Goal: Find contact information: Find contact information

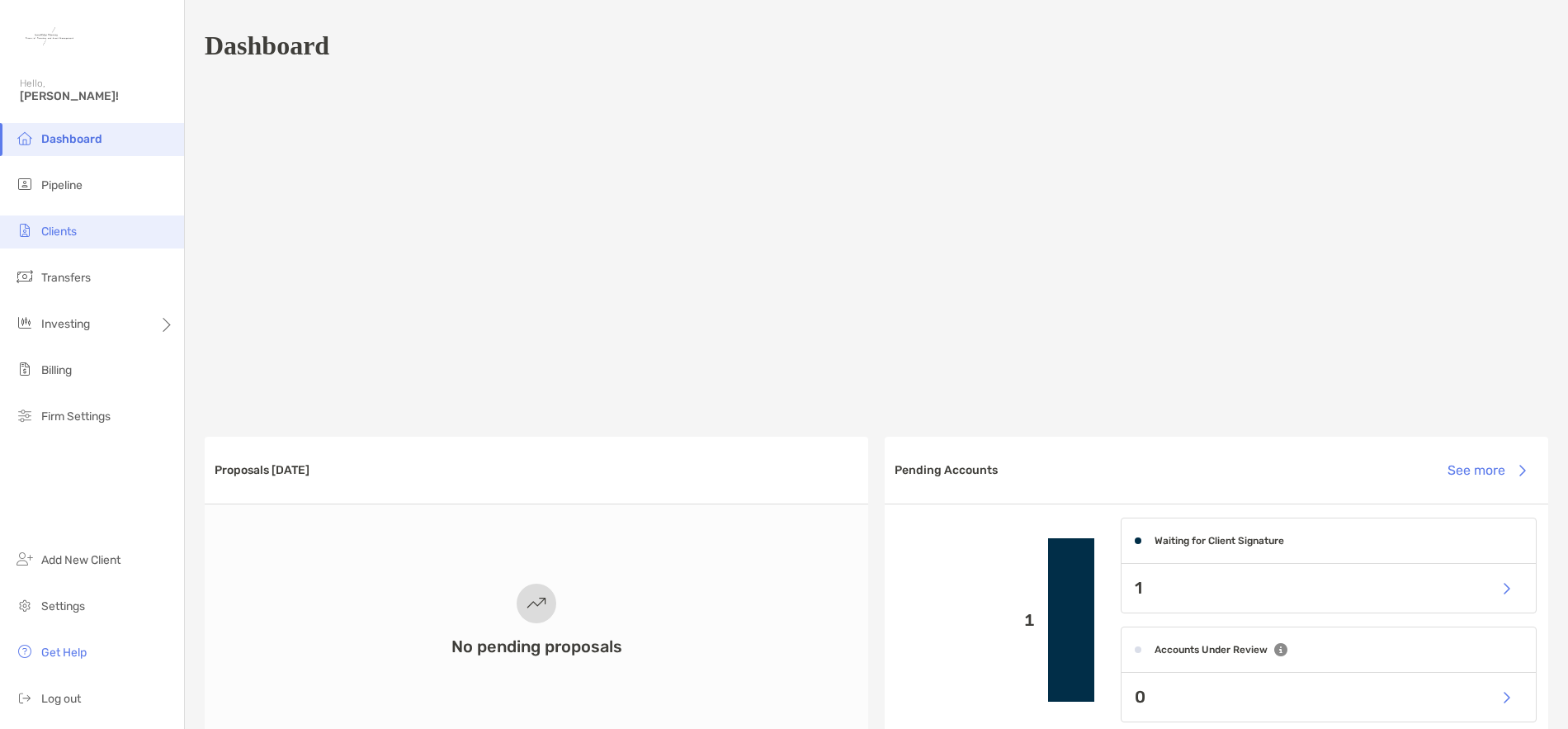
click at [84, 240] on li "Clients" at bounding box center [92, 231] width 184 height 33
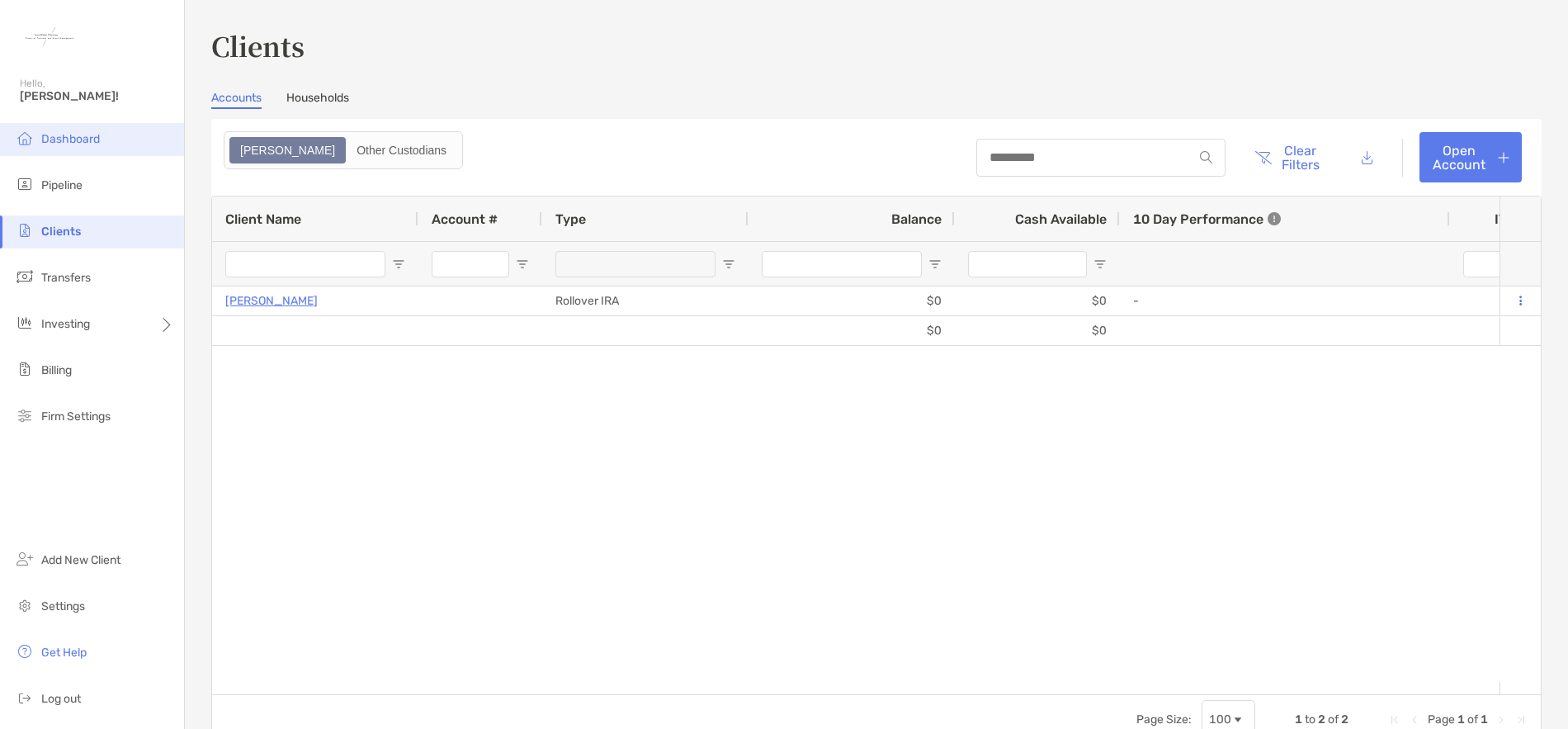
click at [68, 138] on span "Dashboard" at bounding box center [70, 139] width 58 height 14
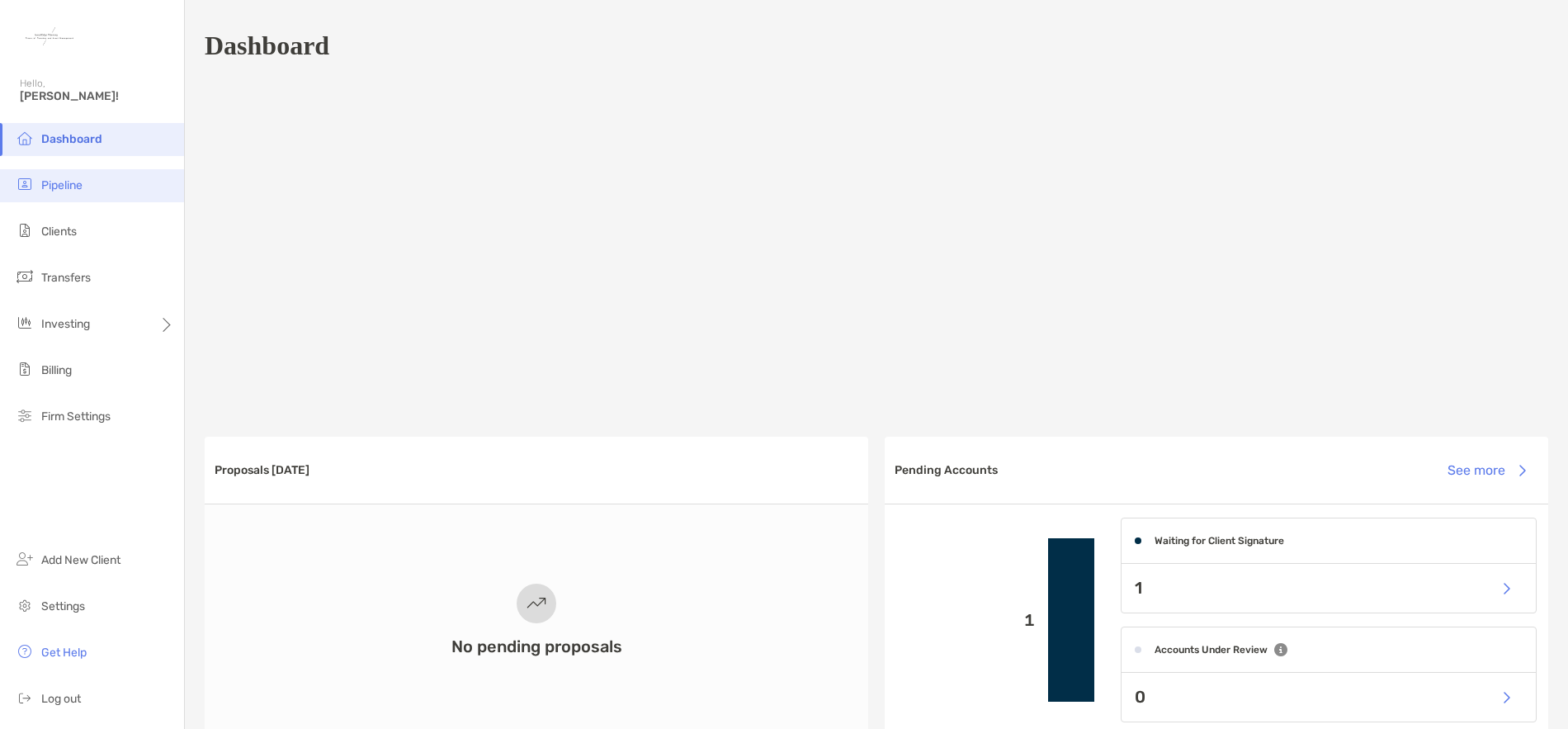
click at [69, 194] on li "Pipeline" at bounding box center [92, 185] width 184 height 33
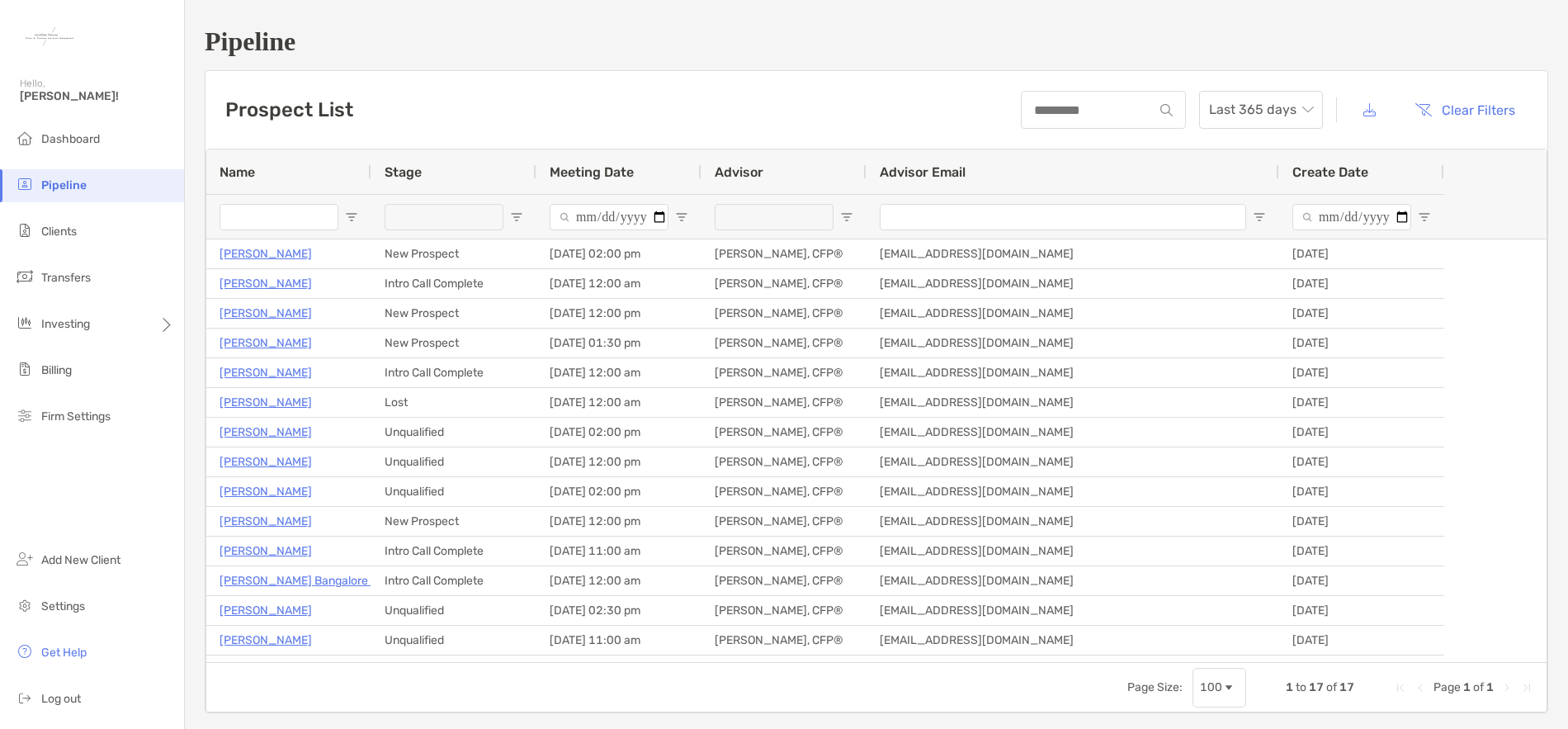
type input "**********"
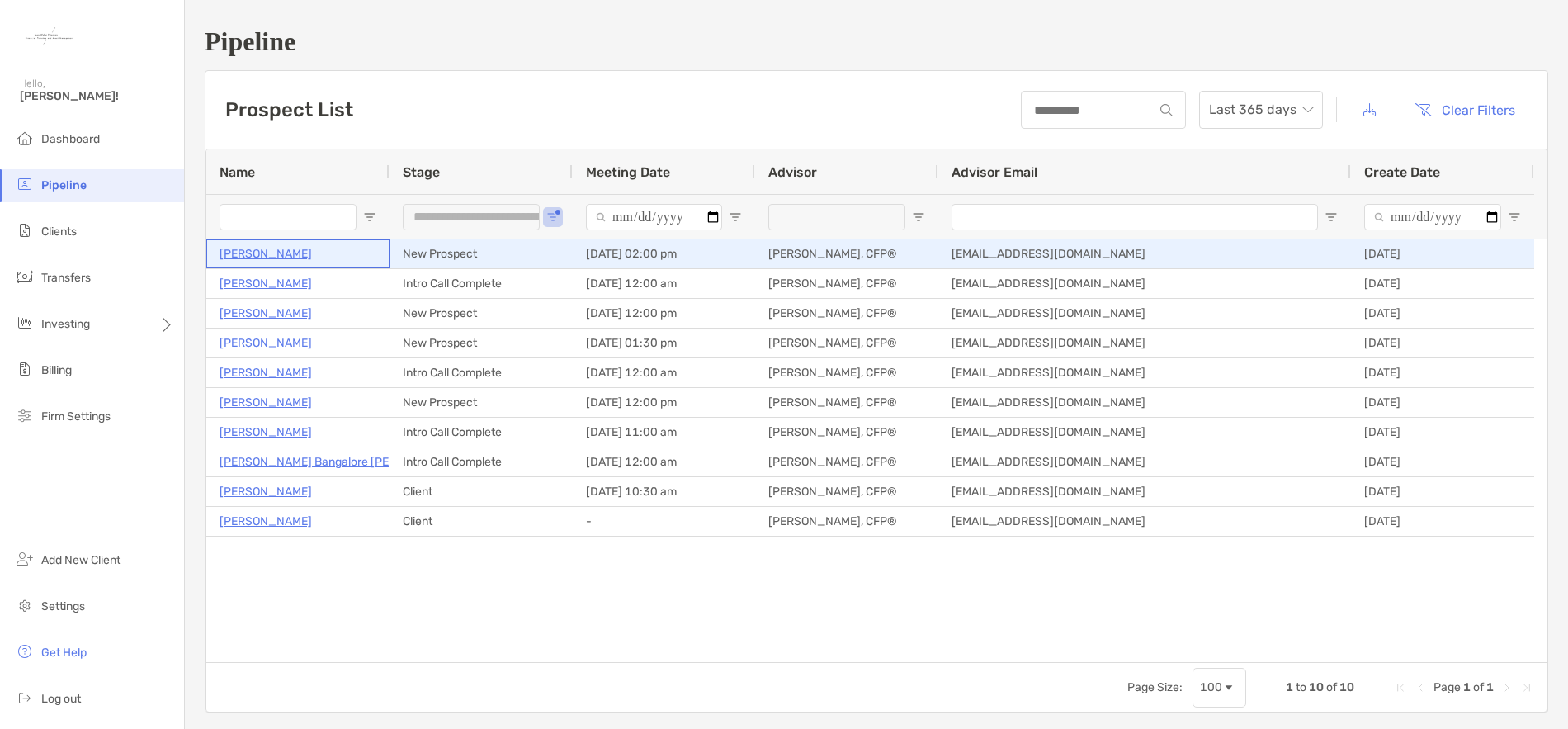
click at [283, 254] on p "[PERSON_NAME]" at bounding box center [266, 254] width 93 height 21
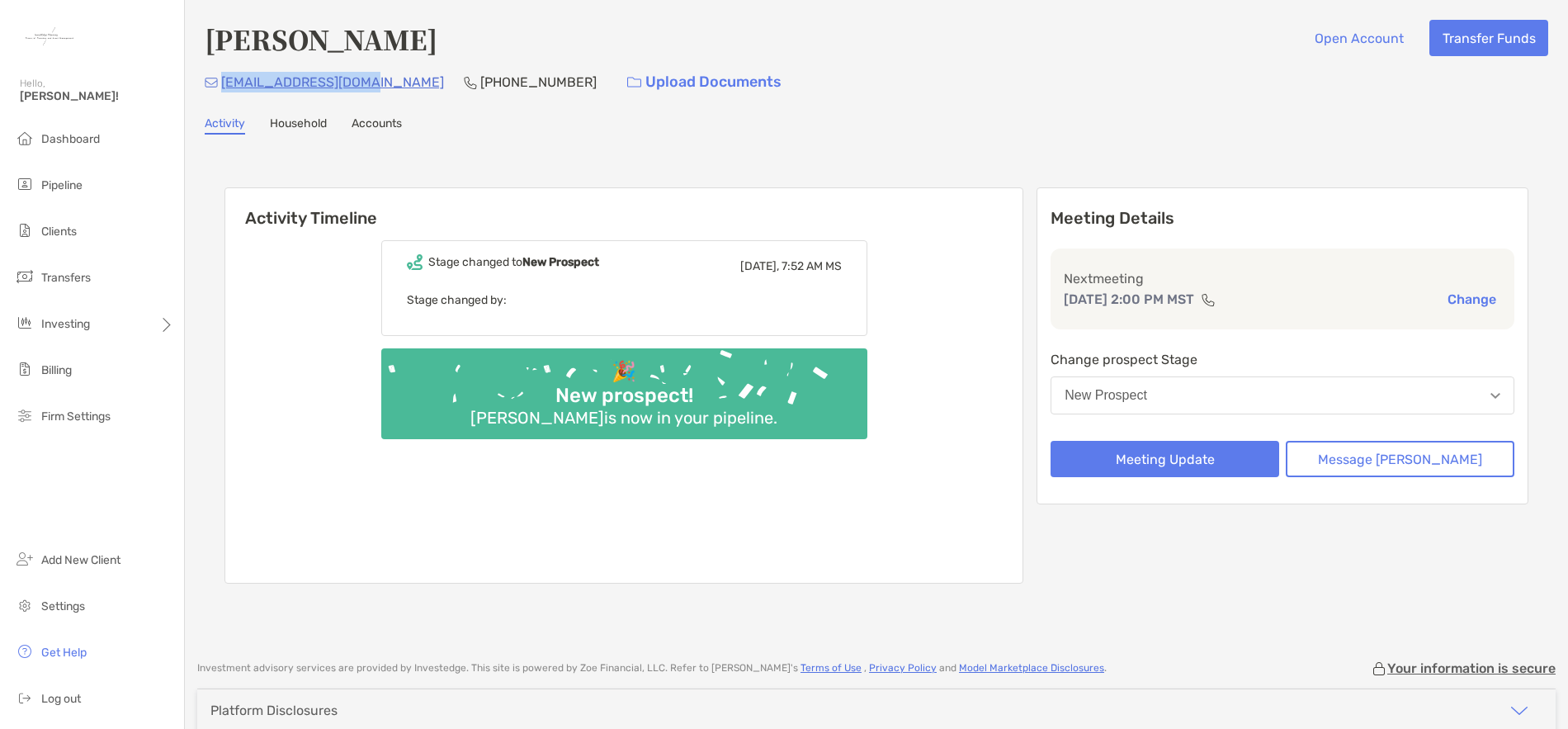
drag, startPoint x: 370, startPoint y: 79, endPoint x: 220, endPoint y: 82, distance: 150.0
click at [220, 82] on div "queenspils@gmail.com (702) 336-9905 Upload Documents" at bounding box center [877, 82] width 1344 height 36
copy p "queenspils@gmail.com"
